Goal: Information Seeking & Learning: Find specific fact

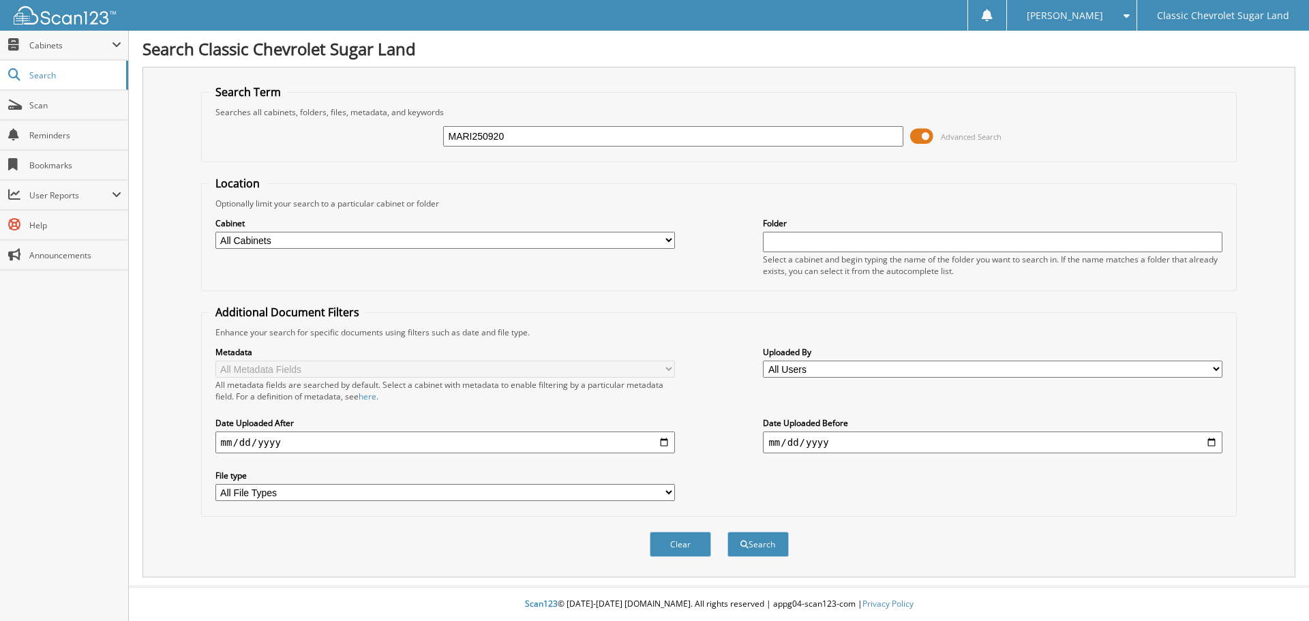
type input "MARI250920"
click at [728, 532] on button "Search" at bounding box center [758, 544] width 61 height 25
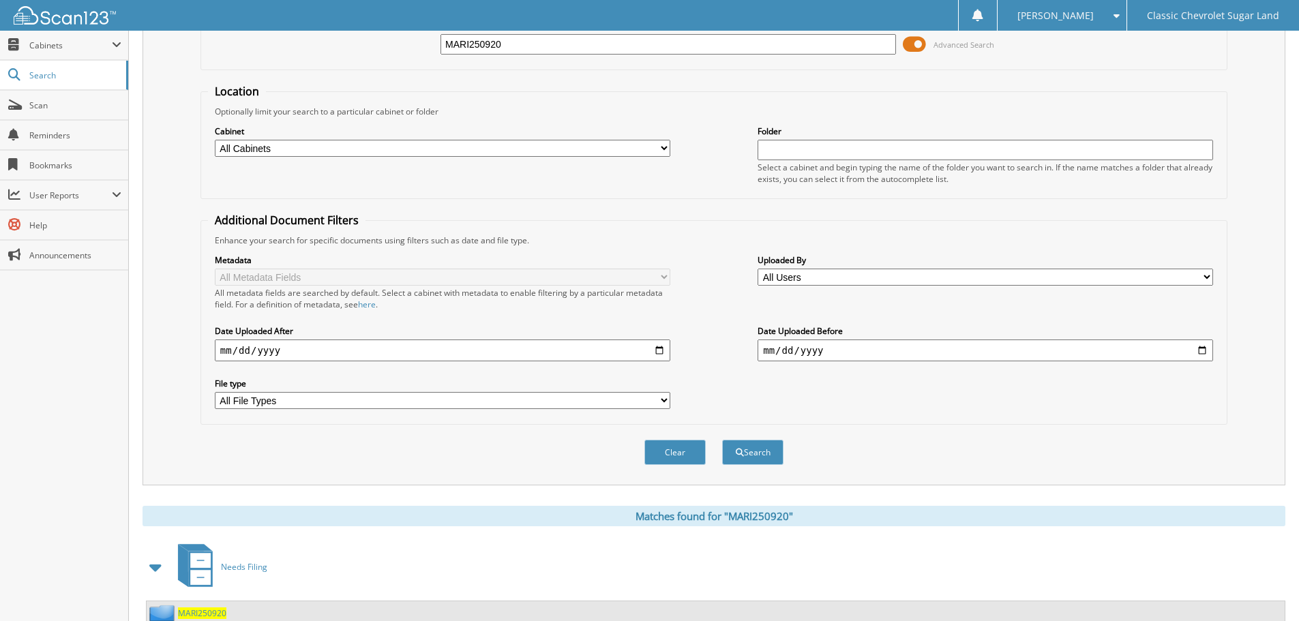
scroll to position [194, 0]
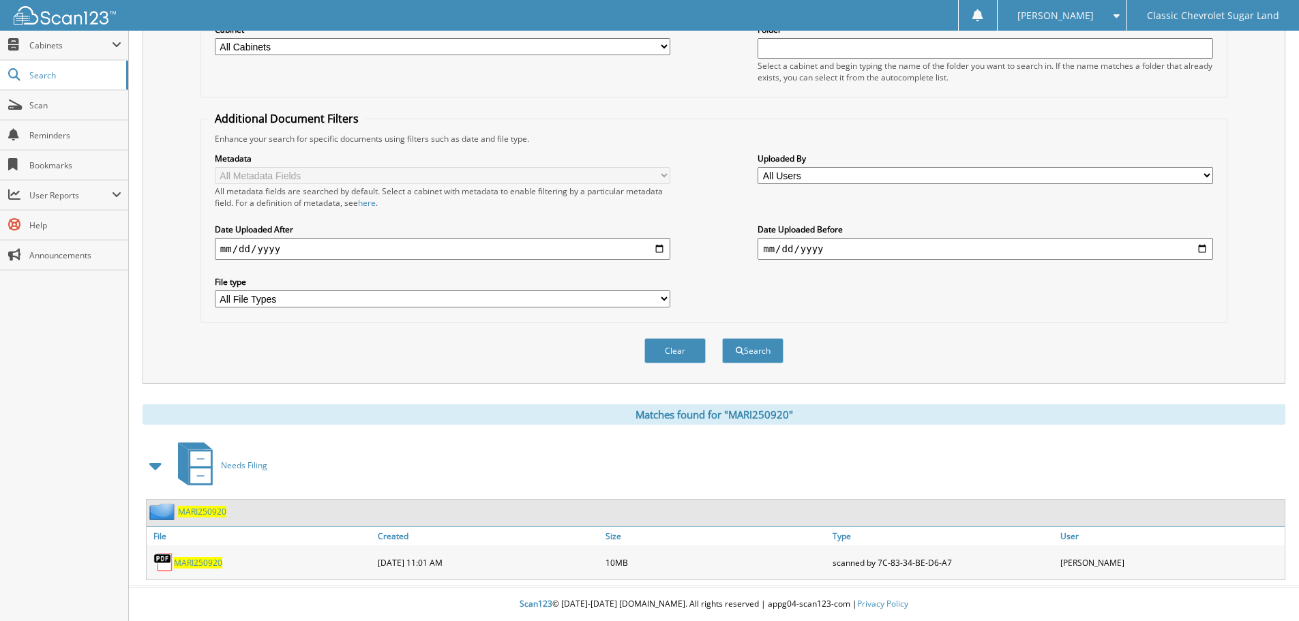
click at [191, 559] on span "MARI250920" at bounding box center [198, 563] width 48 height 12
click at [192, 560] on span "MARI250920" at bounding box center [198, 563] width 48 height 12
click at [213, 563] on span "MARI250920" at bounding box center [198, 563] width 48 height 12
